Goal: Go to known website: Access a specific website the user already knows

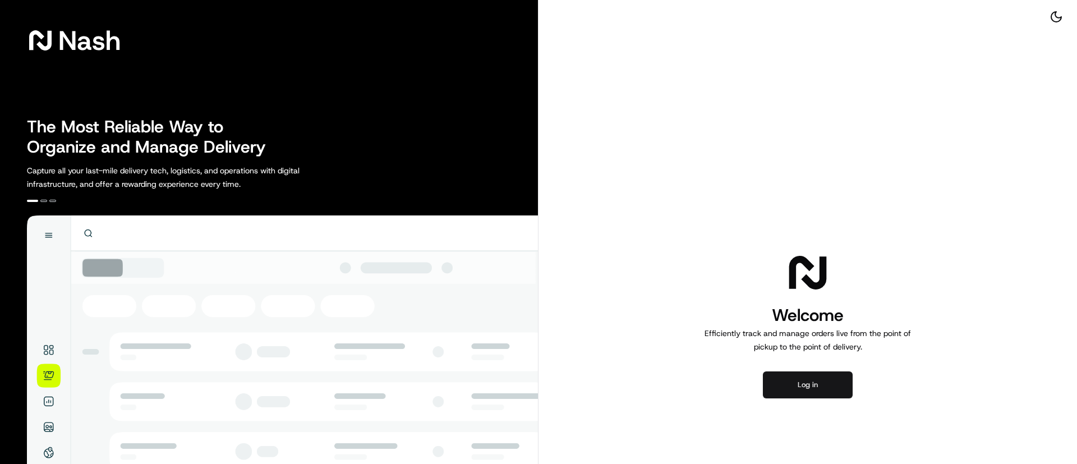
click at [798, 385] on button "Log in" at bounding box center [808, 384] width 90 height 27
